Goal: Transaction & Acquisition: Purchase product/service

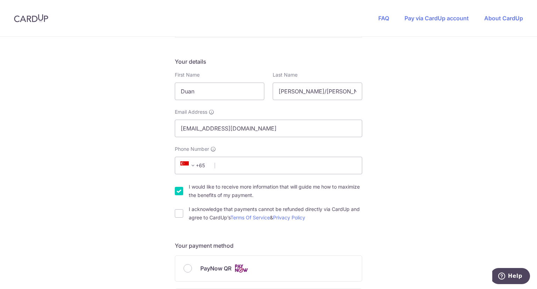
scroll to position [105, 0]
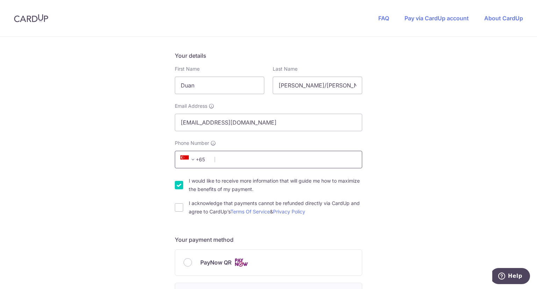
click at [229, 160] on input "Phone Number" at bounding box center [268, 159] width 187 height 17
type input "98875827"
click at [182, 209] on div "I acknowledge that payments cannot be refunded directly via CardUp and agree to…" at bounding box center [268, 207] width 187 height 17
click at [175, 206] on input "I acknowledge that payments cannot be refunded directly via CardUp and agree to…" at bounding box center [179, 207] width 8 height 8
checkbox input "true"
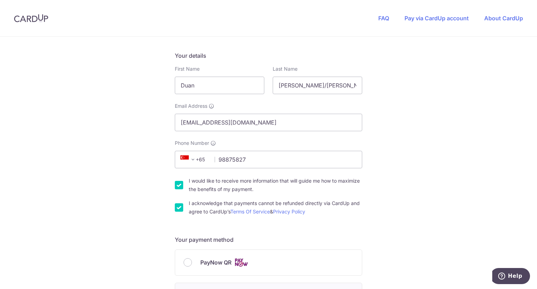
click at [176, 183] on input "I would like to receive more information that will guide me how to maximize the…" at bounding box center [179, 185] width 8 height 8
checkbox input "false"
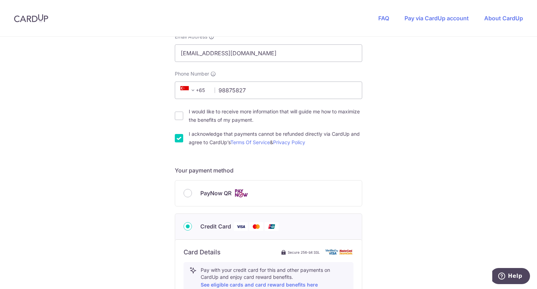
scroll to position [175, 0]
click at [189, 193] on input "PayNow QR" at bounding box center [188, 192] width 8 height 8
radio input "true"
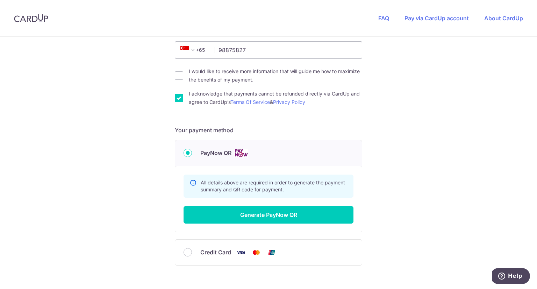
scroll to position [258, 0]
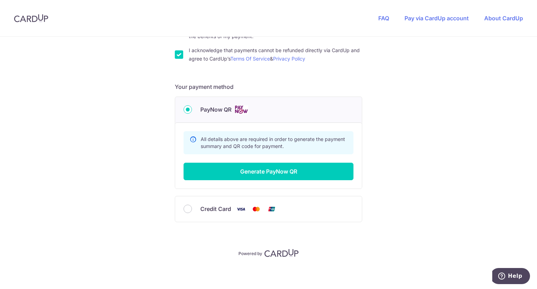
click at [241, 180] on div "Summary Total Payable SGD 418.56 All details above are required in order to gen…" at bounding box center [268, 155] width 187 height 66
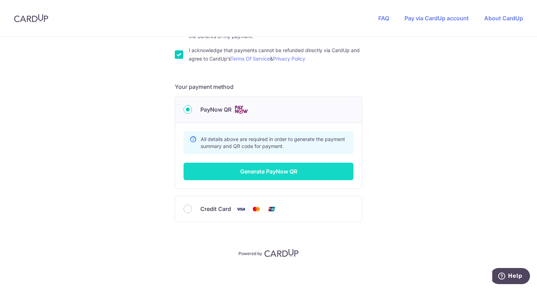
click at [243, 174] on button "Generate PayNow QR" at bounding box center [269, 171] width 170 height 17
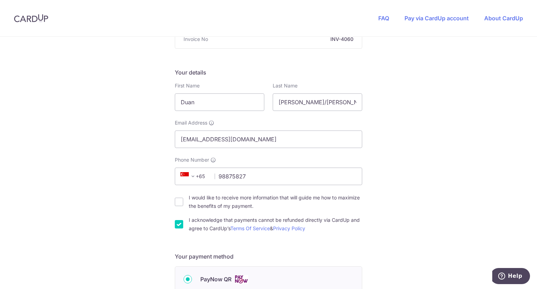
scroll to position [37, 0]
